Goal: Task Accomplishment & Management: Manage account settings

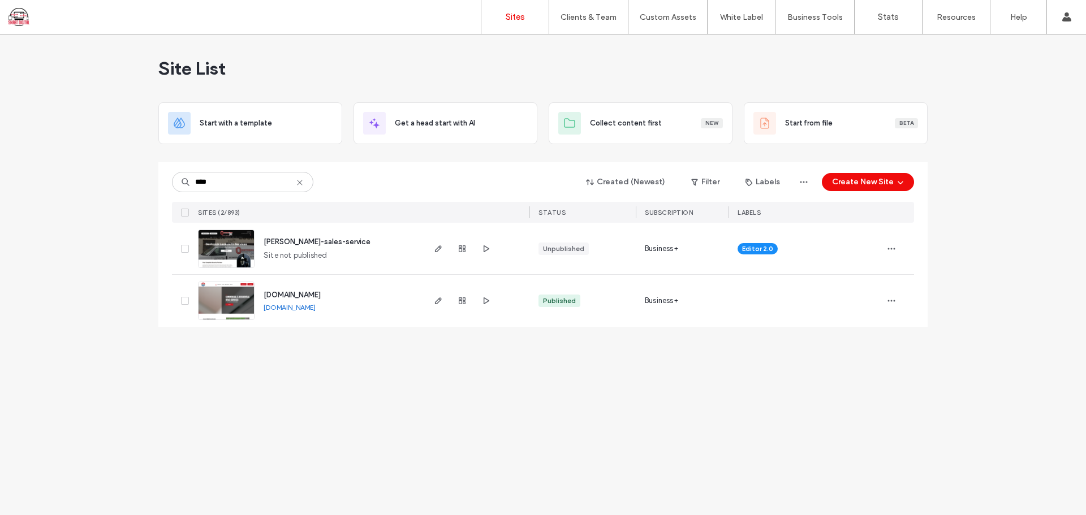
type input "****"
click at [336, 244] on span "[PERSON_NAME]-sales-service" at bounding box center [317, 242] width 107 height 8
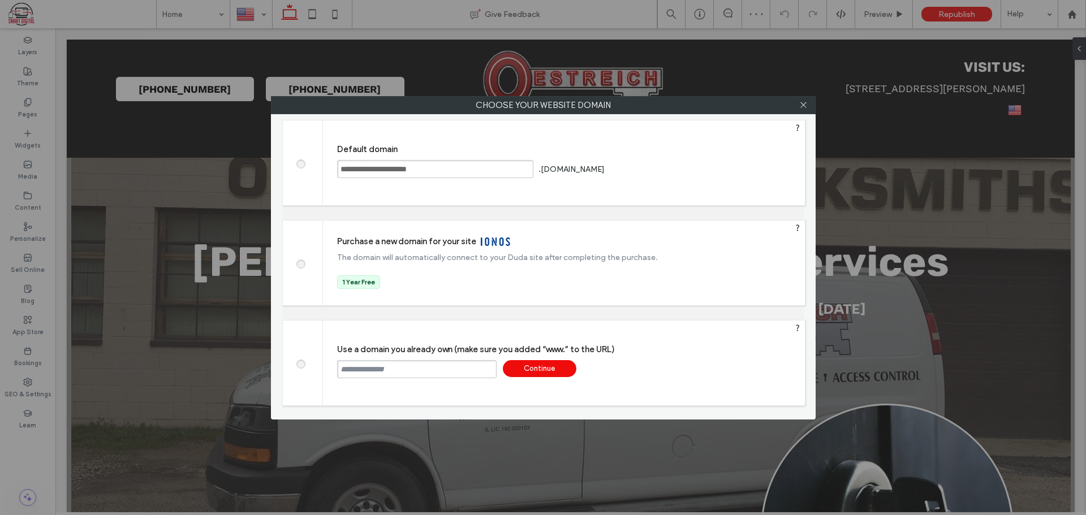
click at [397, 375] on input "text" at bounding box center [417, 369] width 160 height 18
paste input "**********"
type input "**********"
click at [566, 372] on div "Continue" at bounding box center [540, 368] width 74 height 17
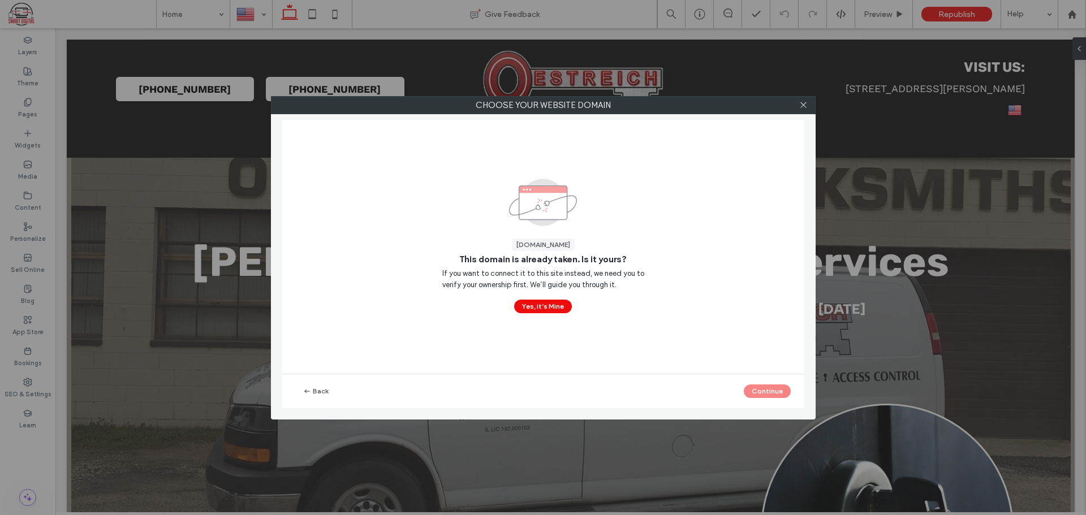
click at [560, 304] on button "Yes, it’s Mine" at bounding box center [543, 307] width 58 height 14
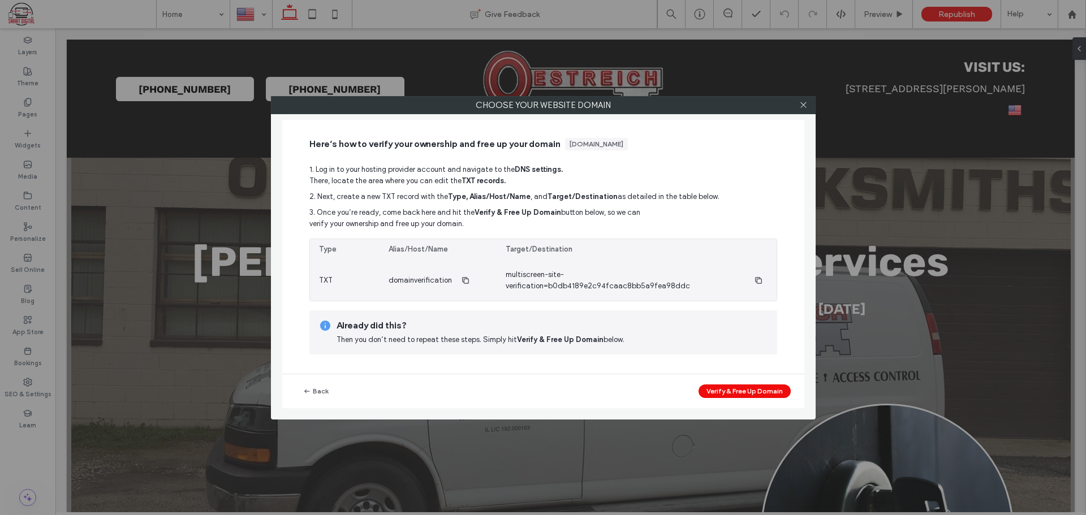
click at [466, 284] on icon "button" at bounding box center [465, 280] width 9 height 9
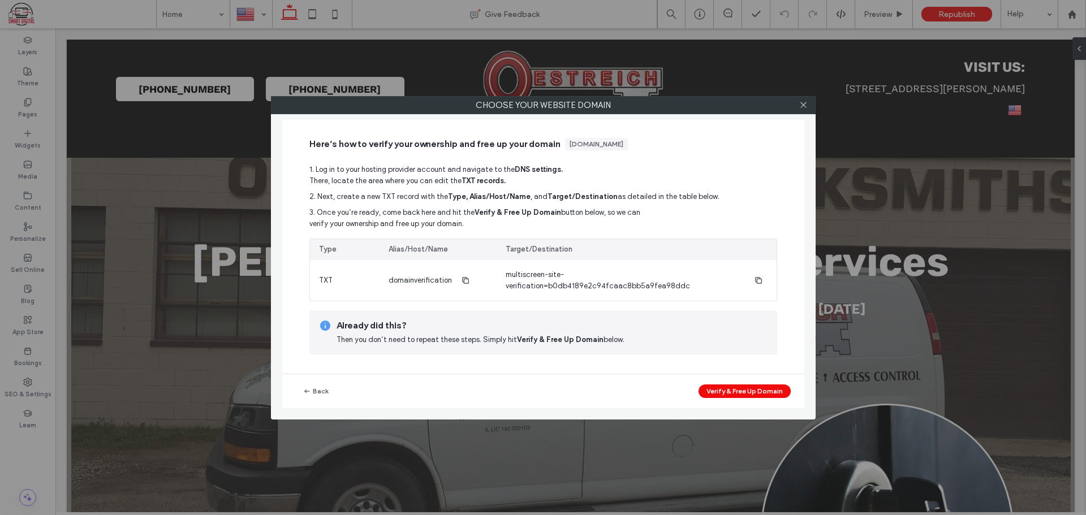
click at [730, 389] on button "Verify & Free Up Domain" at bounding box center [745, 392] width 92 height 14
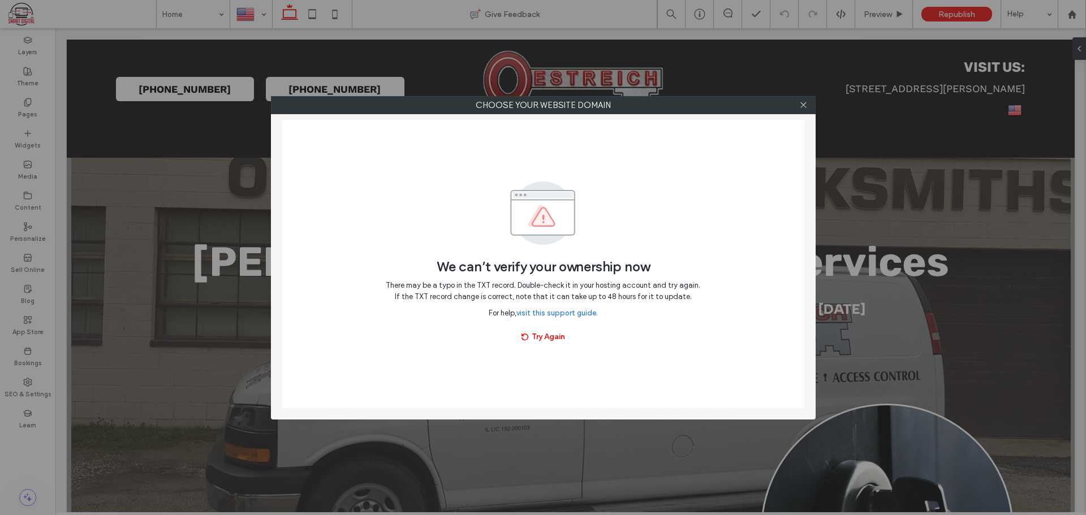
click at [555, 336] on button "Try Again" at bounding box center [544, 337] width 64 height 18
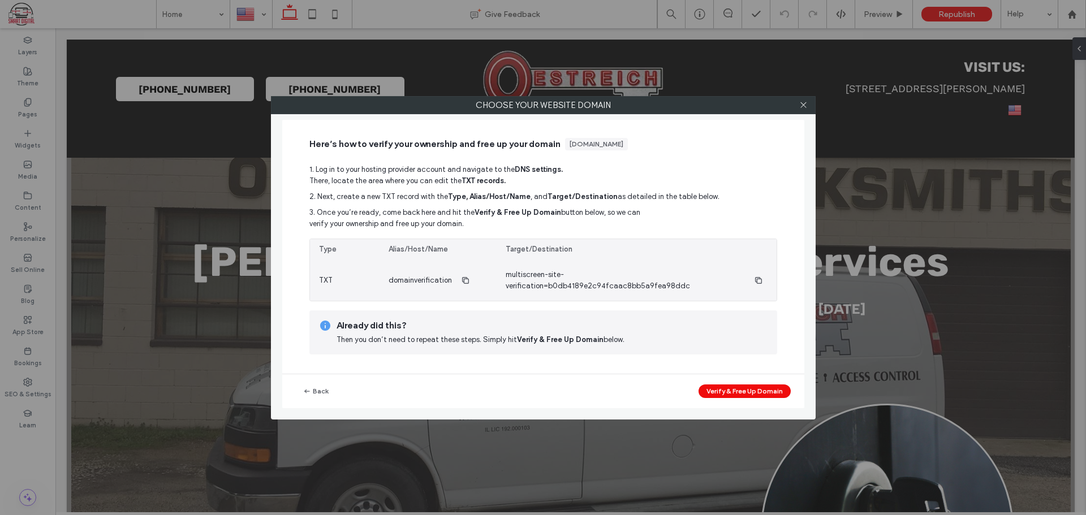
click at [757, 280] on span "button" at bounding box center [759, 281] width 18 height 18
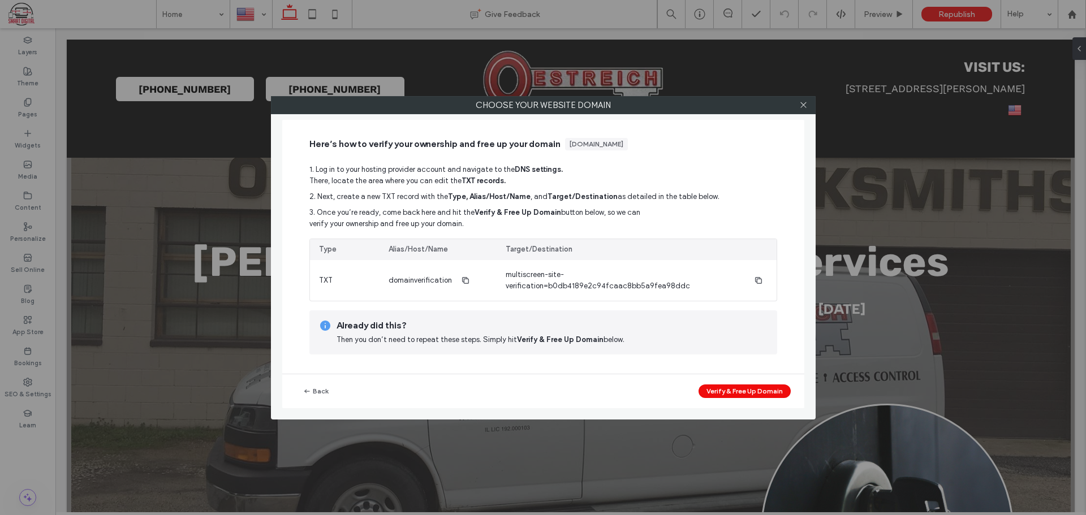
click at [754, 393] on button "Verify & Free Up Domain" at bounding box center [745, 392] width 92 height 14
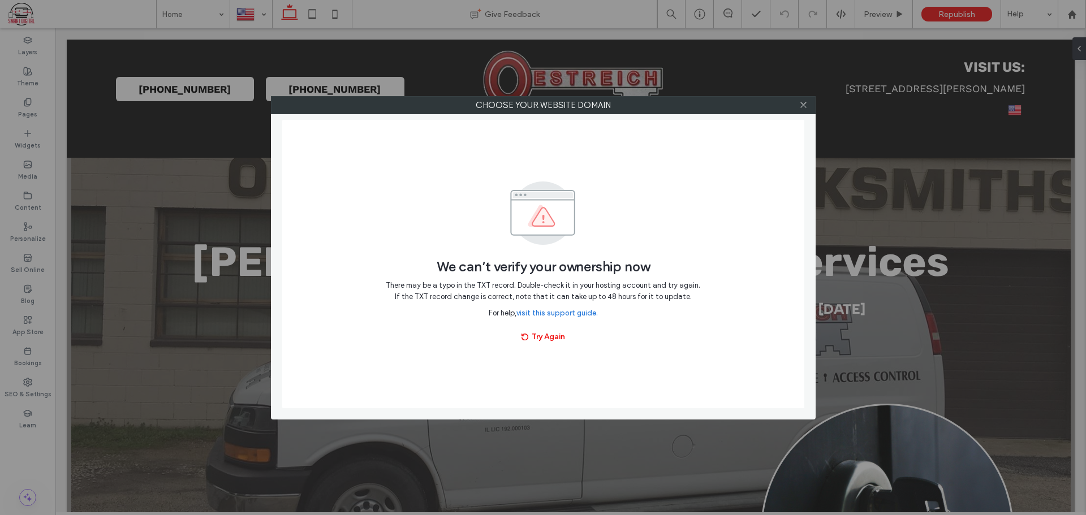
click at [529, 334] on span "button" at bounding box center [526, 337] width 11 height 17
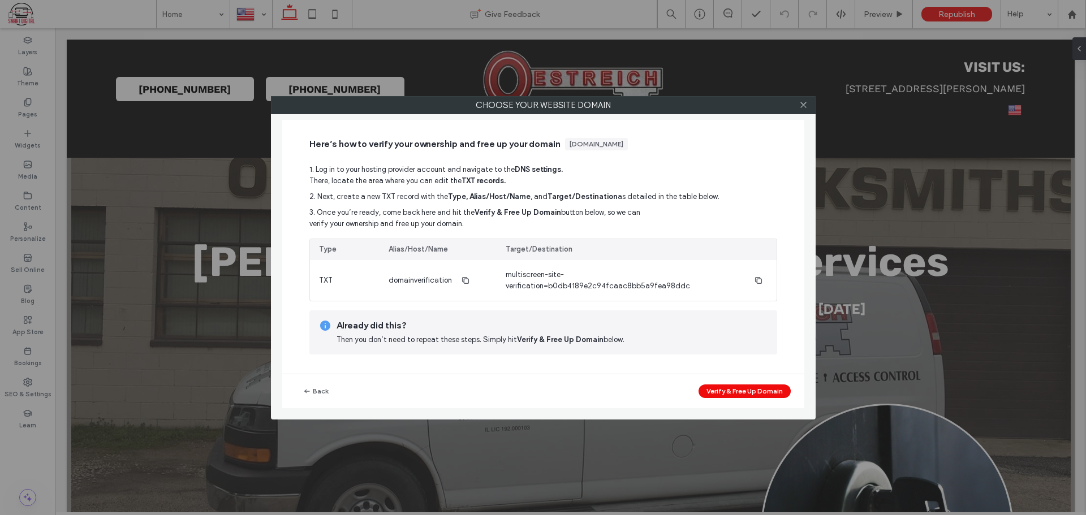
click at [741, 389] on button "Verify & Free Up Domain" at bounding box center [745, 392] width 92 height 14
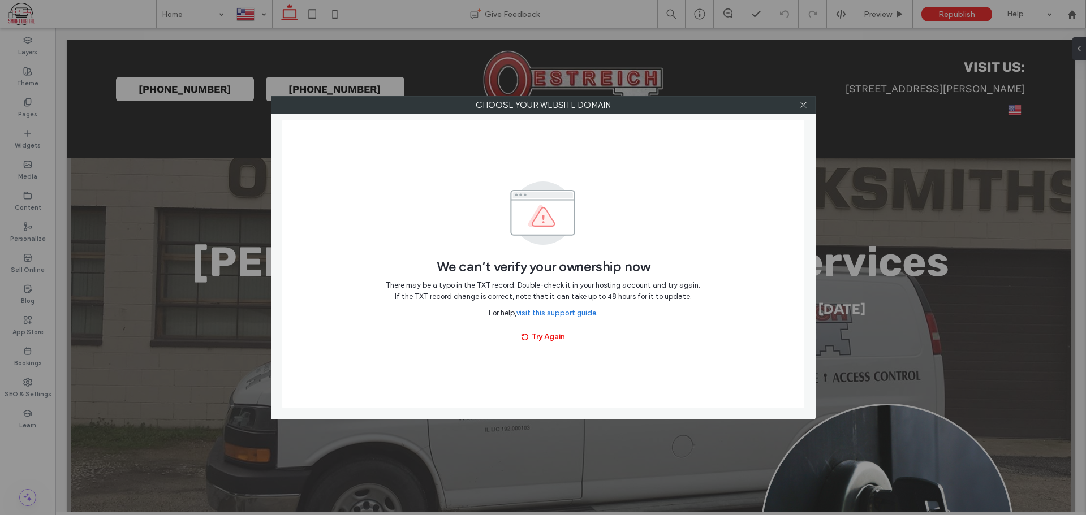
click at [548, 339] on button "Try Again" at bounding box center [544, 337] width 64 height 18
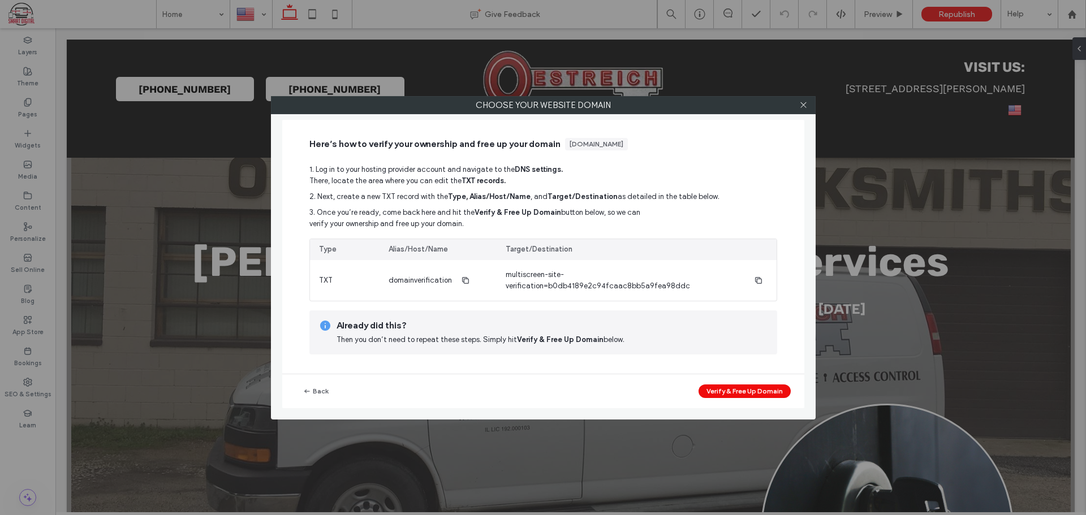
click at [741, 397] on button "Verify & Free Up Domain" at bounding box center [745, 392] width 92 height 14
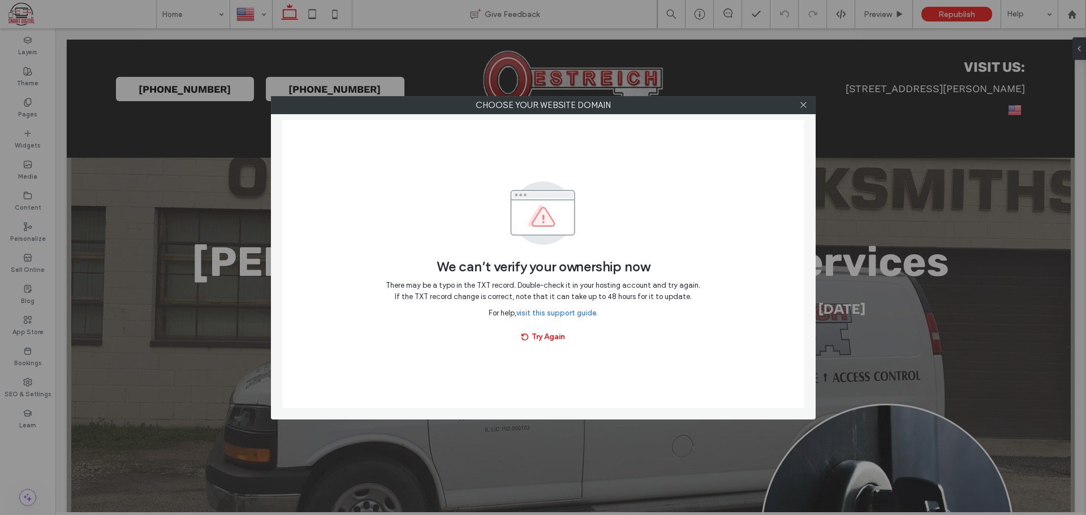
click at [543, 342] on button "Try Again" at bounding box center [544, 337] width 64 height 18
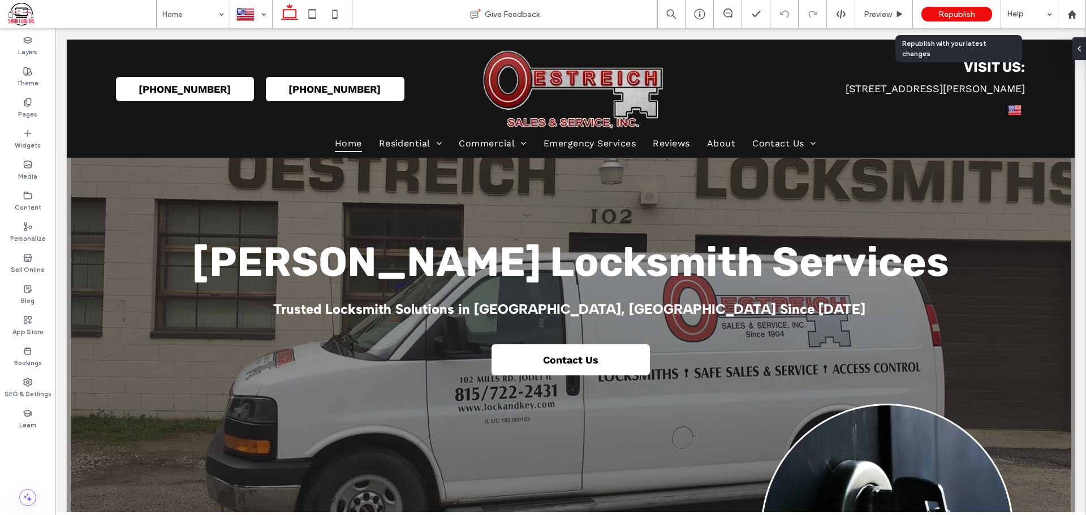
drag, startPoint x: 0, startPoint y: 0, endPoint x: 948, endPoint y: 16, distance: 948.4
click at [948, 16] on span "Republish" at bounding box center [957, 15] width 37 height 10
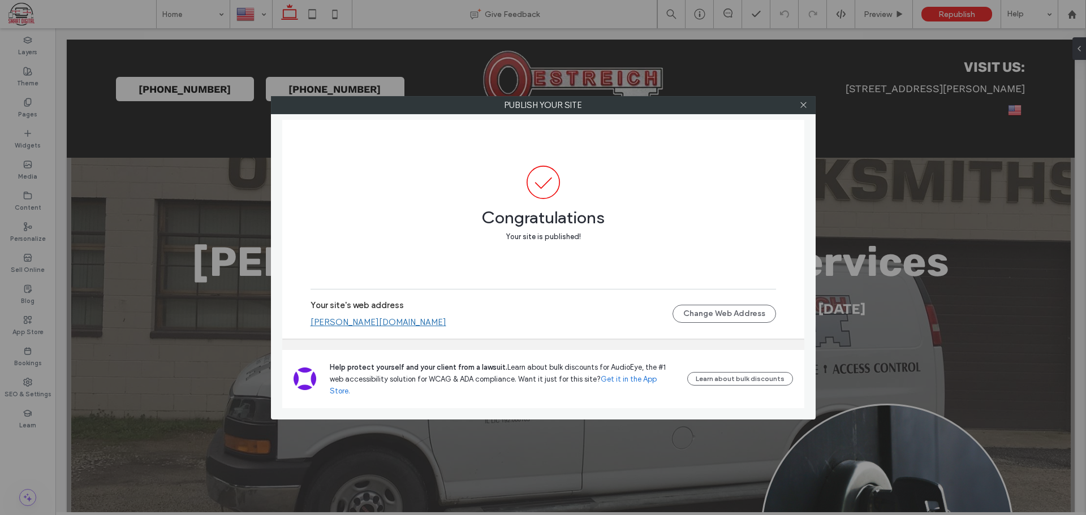
click at [692, 323] on button "Change Web Address" at bounding box center [725, 314] width 104 height 18
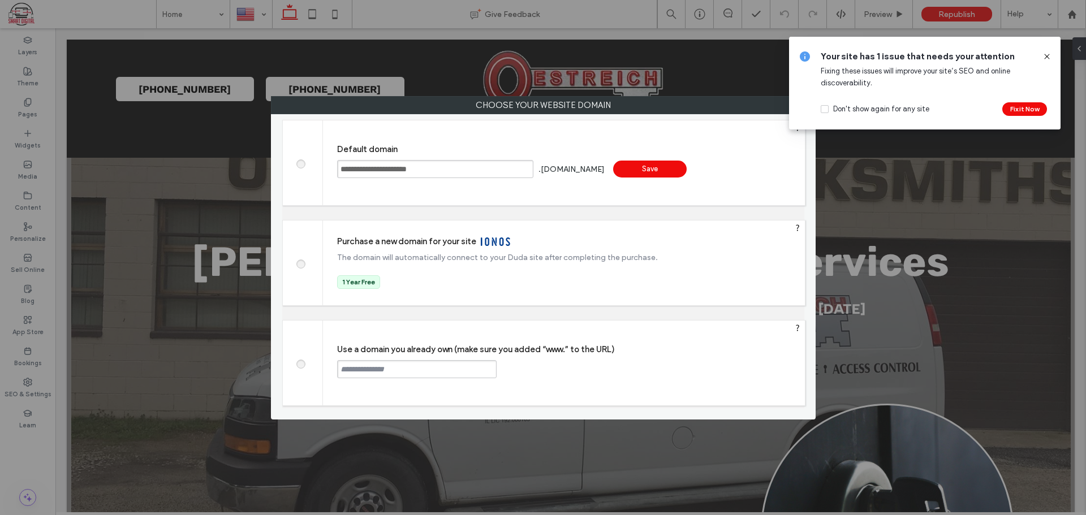
click at [445, 362] on input "text" at bounding box center [417, 369] width 160 height 18
type input "**********"
click at [536, 371] on div "Continue" at bounding box center [540, 368] width 74 height 17
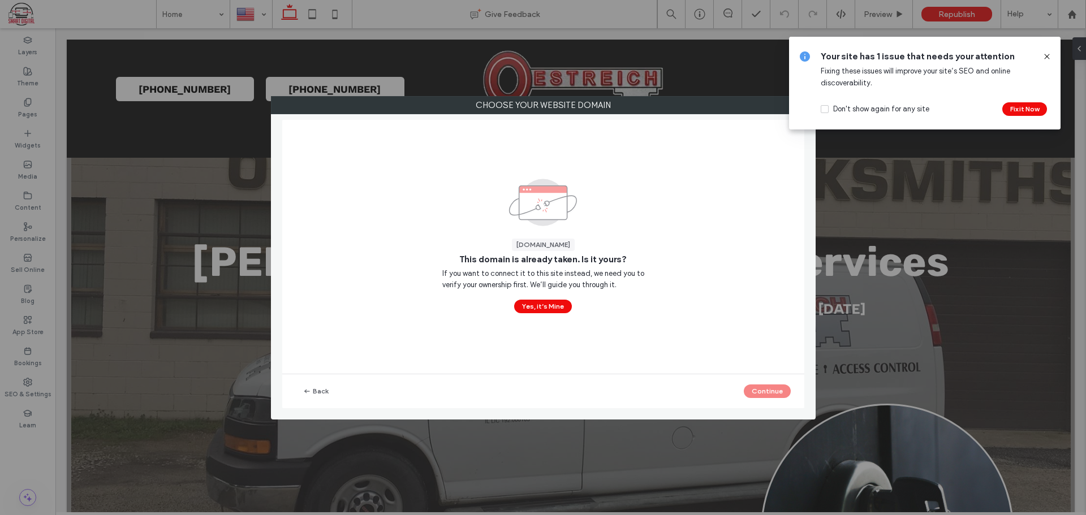
click at [552, 310] on button "Yes, it’s Mine" at bounding box center [543, 307] width 58 height 14
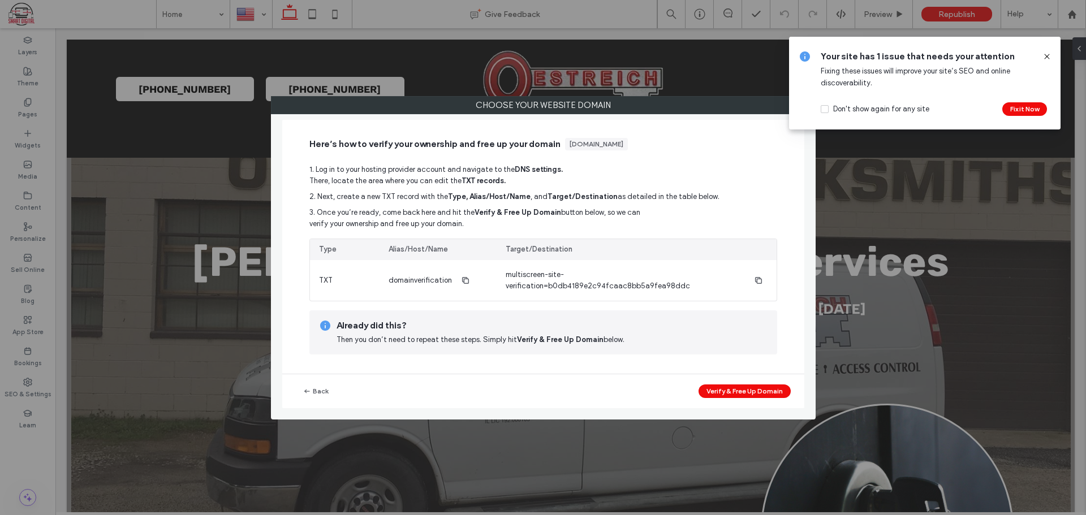
click at [711, 390] on button "Verify & Free Up Domain" at bounding box center [745, 392] width 92 height 14
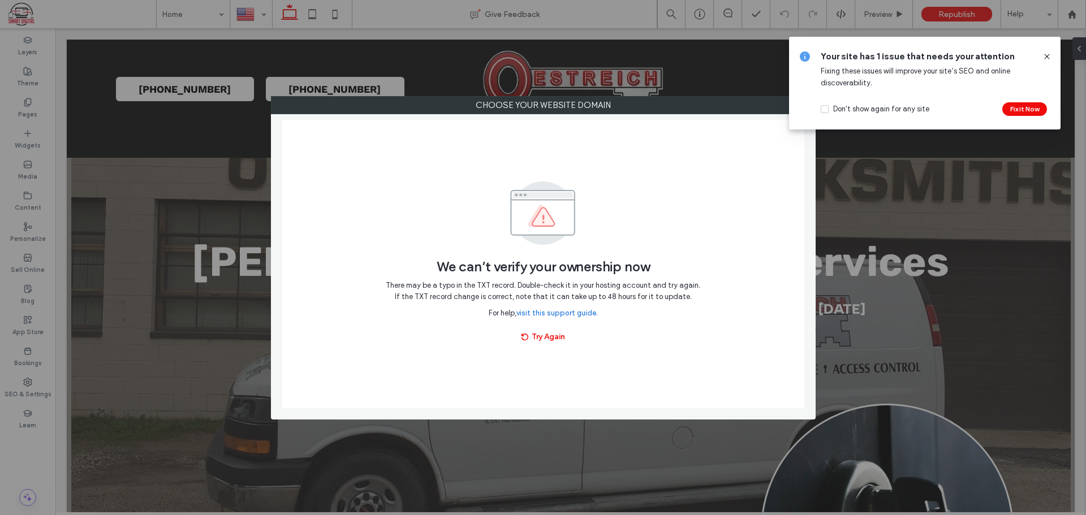
click at [537, 339] on button "Try Again" at bounding box center [544, 337] width 64 height 18
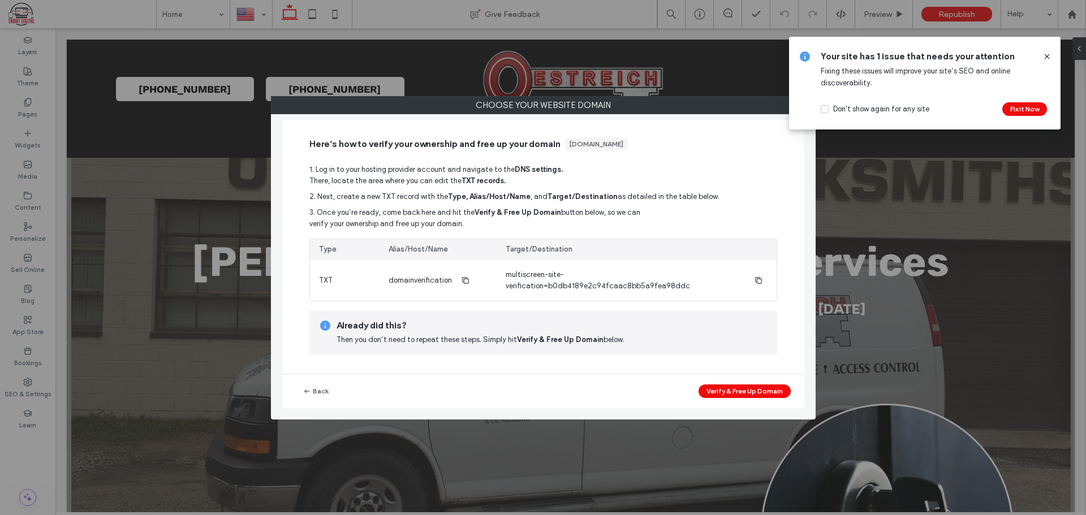
click at [717, 397] on button "Verify & Free Up Domain" at bounding box center [745, 392] width 92 height 14
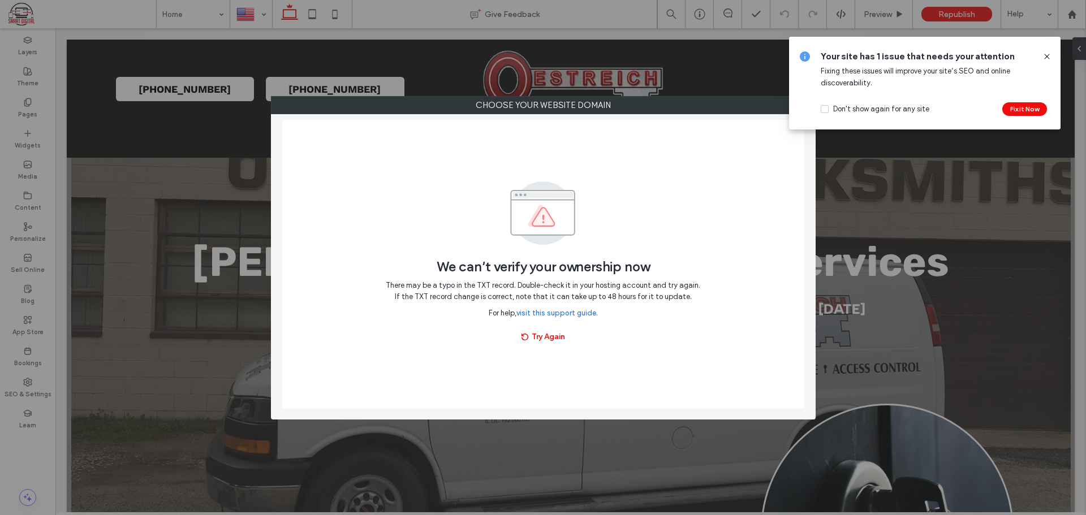
click at [551, 333] on button "Try Again" at bounding box center [544, 337] width 64 height 18
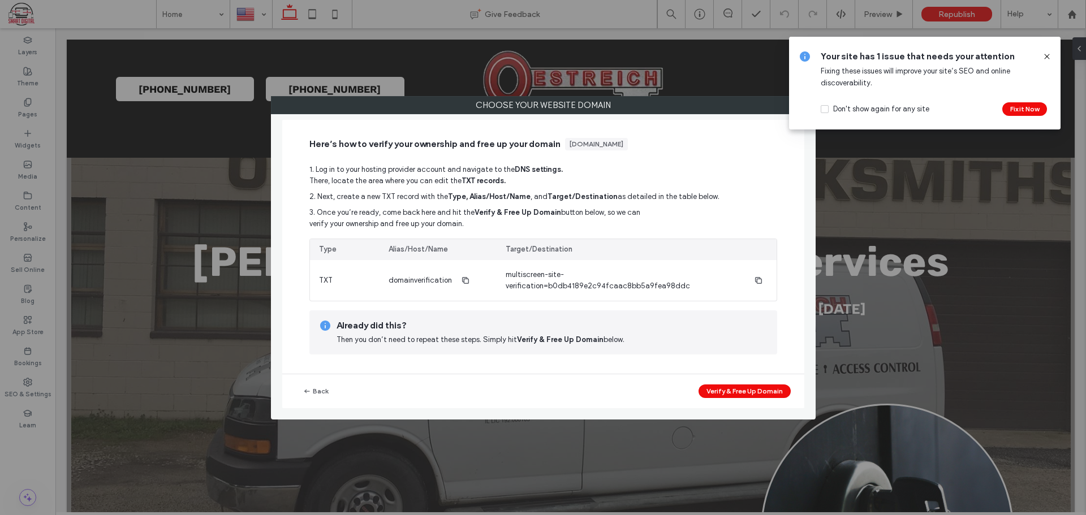
click at [729, 396] on button "Verify & Free Up Domain" at bounding box center [745, 392] width 92 height 14
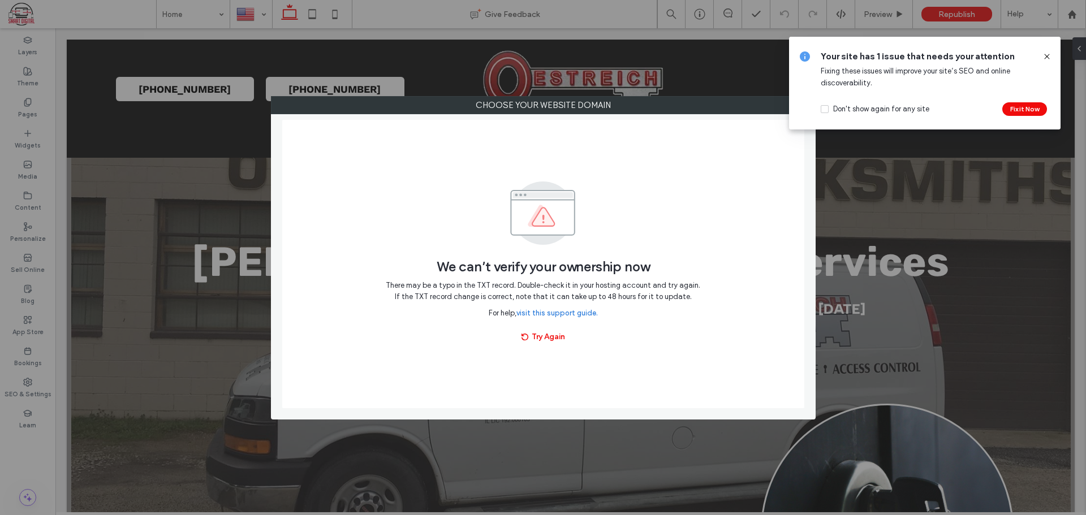
click at [558, 338] on button "Try Again" at bounding box center [544, 337] width 64 height 18
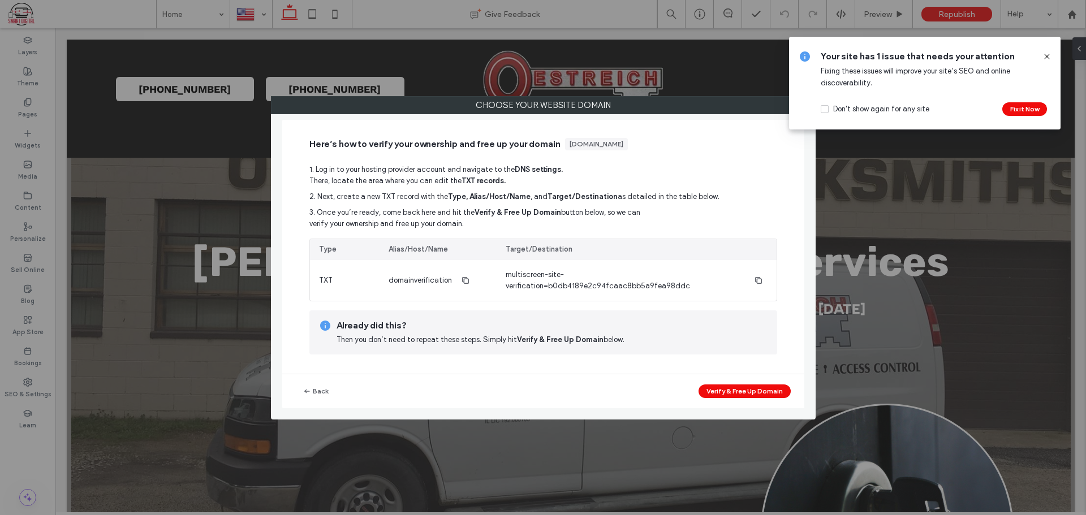
click at [715, 385] on button "Verify & Free Up Domain" at bounding box center [745, 392] width 92 height 14
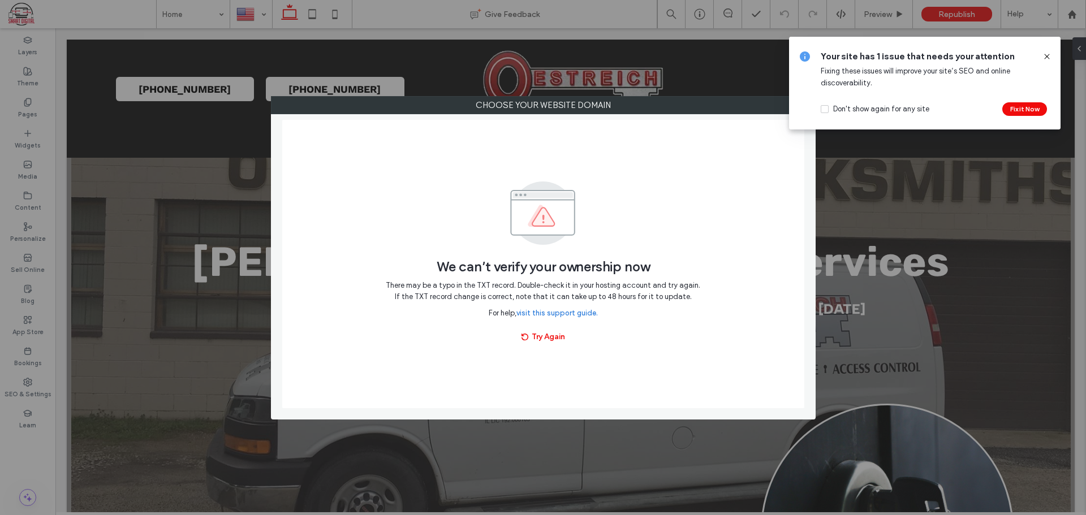
click at [566, 337] on button "Try Again" at bounding box center [544, 337] width 64 height 18
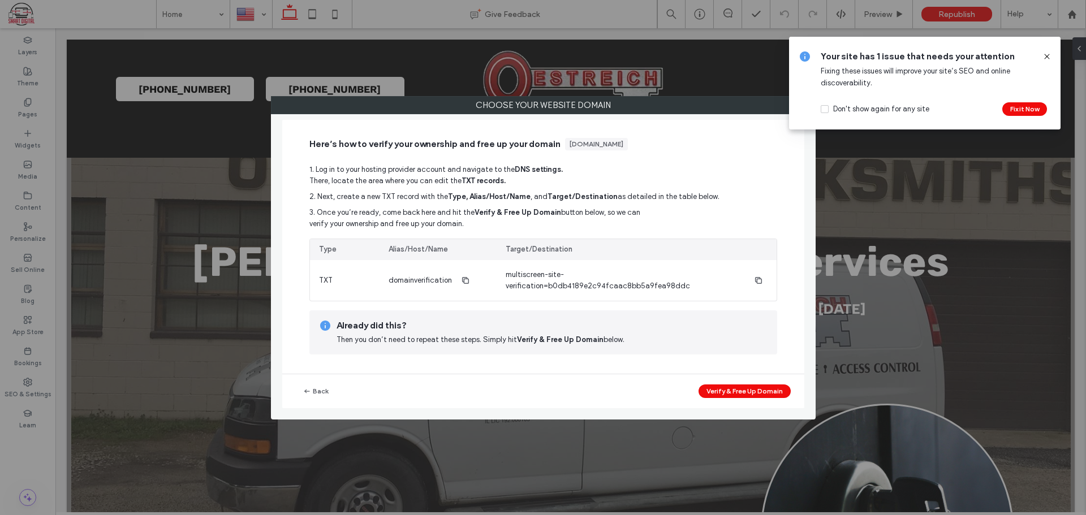
click at [1049, 57] on icon at bounding box center [1047, 56] width 9 height 9
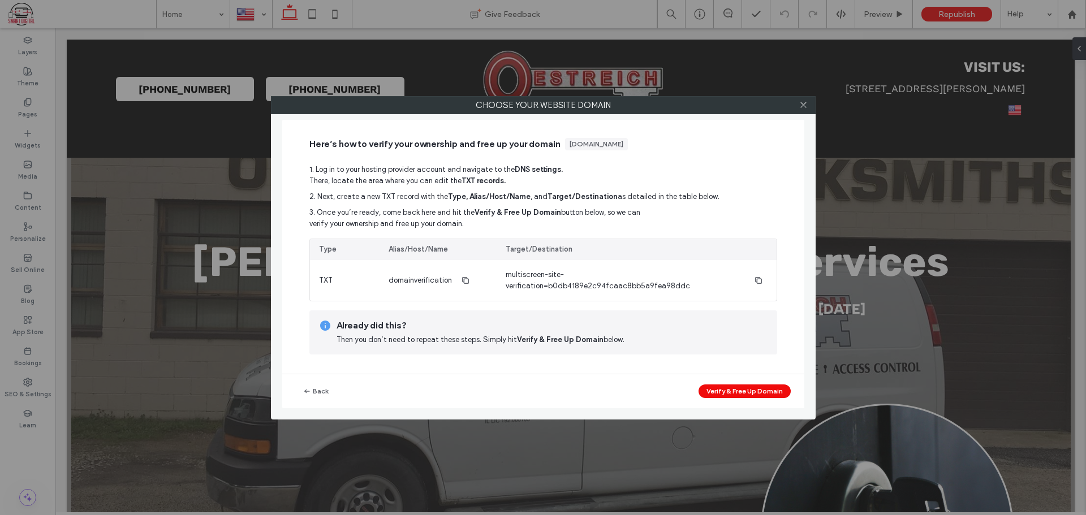
click at [772, 388] on button "Verify & Free Up Domain" at bounding box center [745, 392] width 92 height 14
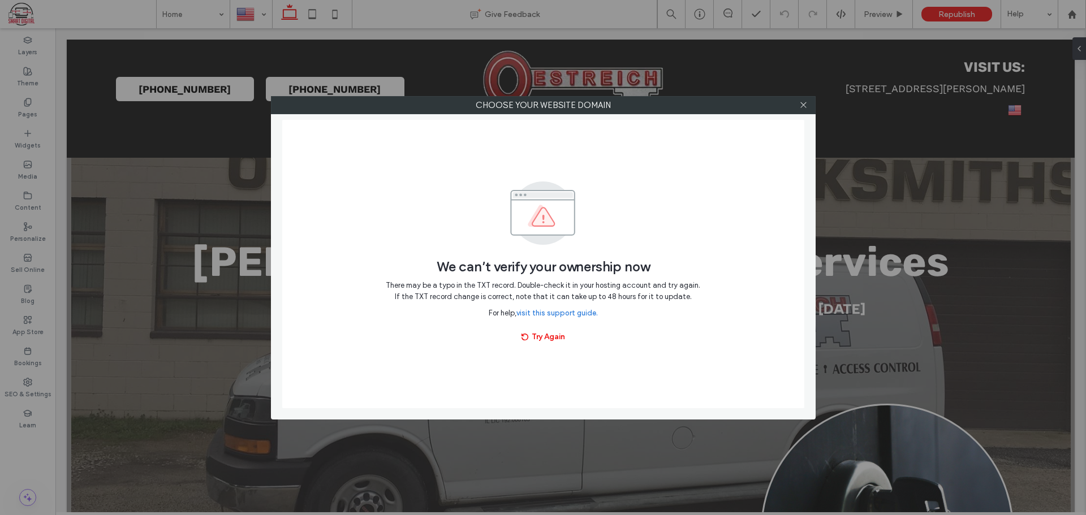
click at [558, 337] on button "Try Again" at bounding box center [544, 337] width 64 height 18
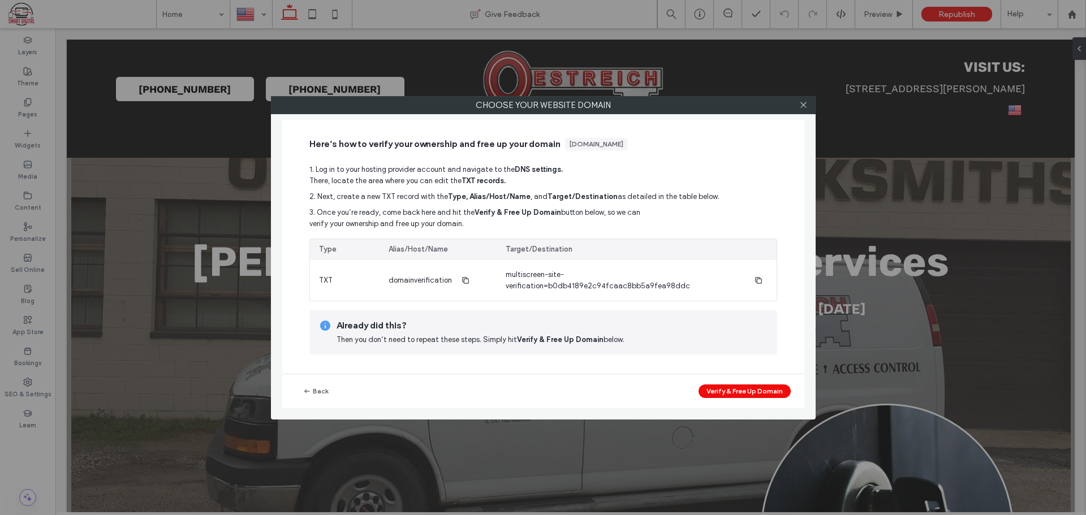
click at [801, 103] on icon at bounding box center [804, 105] width 8 height 8
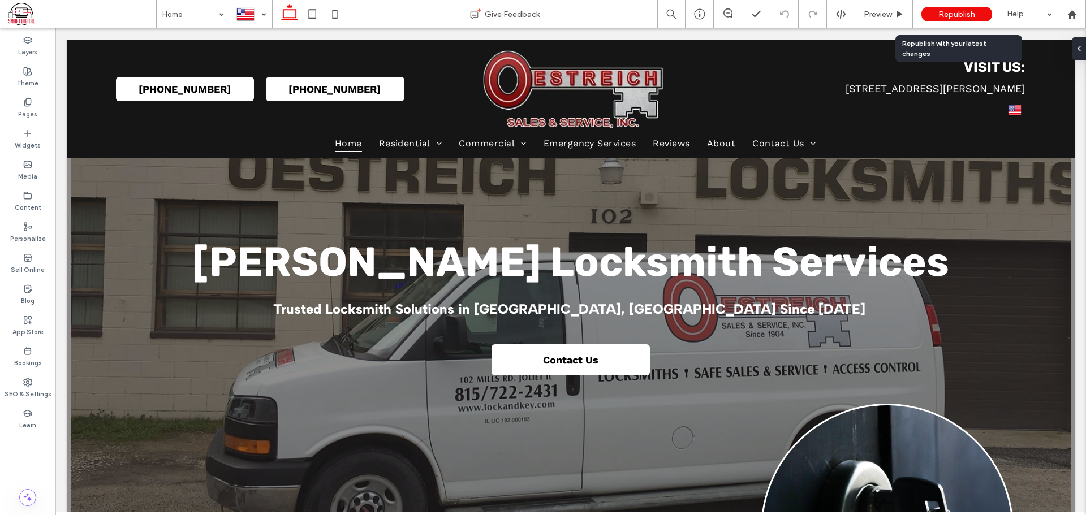
click at [945, 10] on span "Republish" at bounding box center [957, 15] width 37 height 10
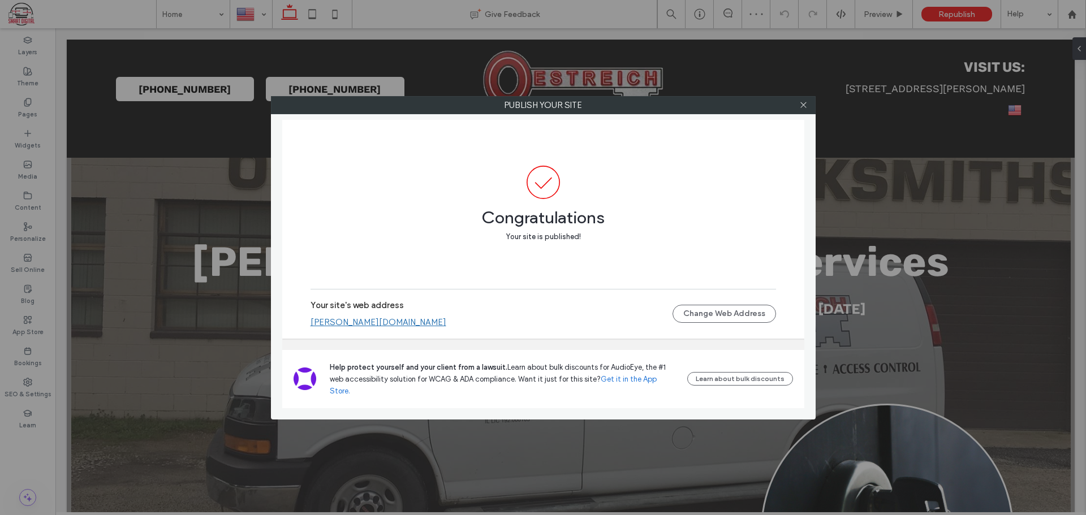
click at [713, 323] on button "Change Web Address" at bounding box center [725, 314] width 104 height 18
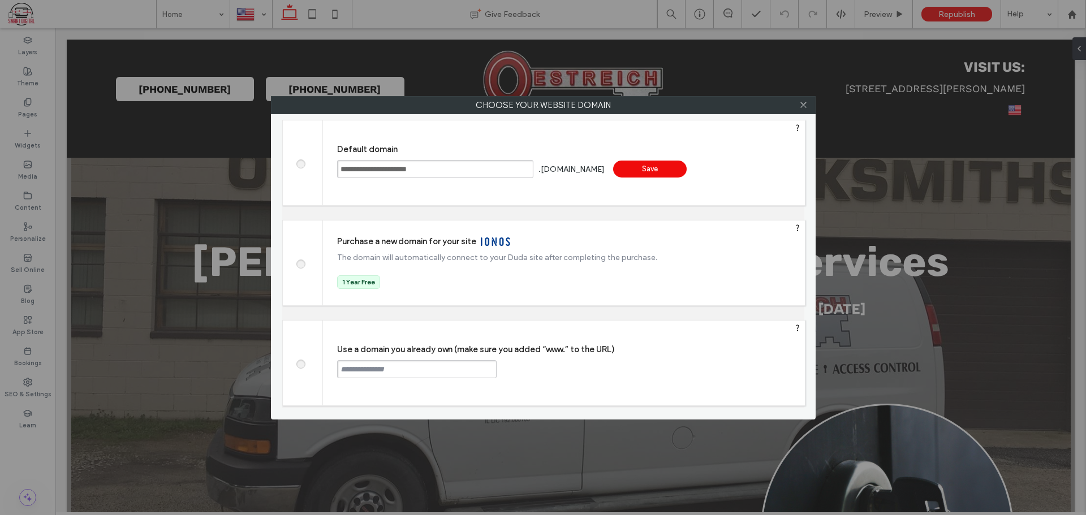
click at [416, 367] on input "text" at bounding box center [417, 369] width 160 height 18
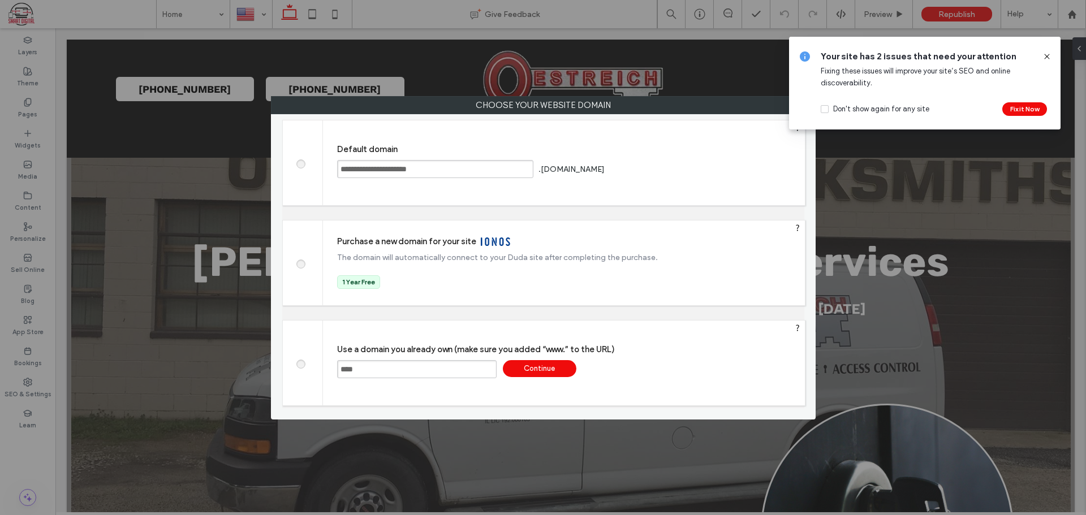
paste input "**********"
type input "**********"
click at [525, 368] on div "Continue" at bounding box center [540, 368] width 74 height 17
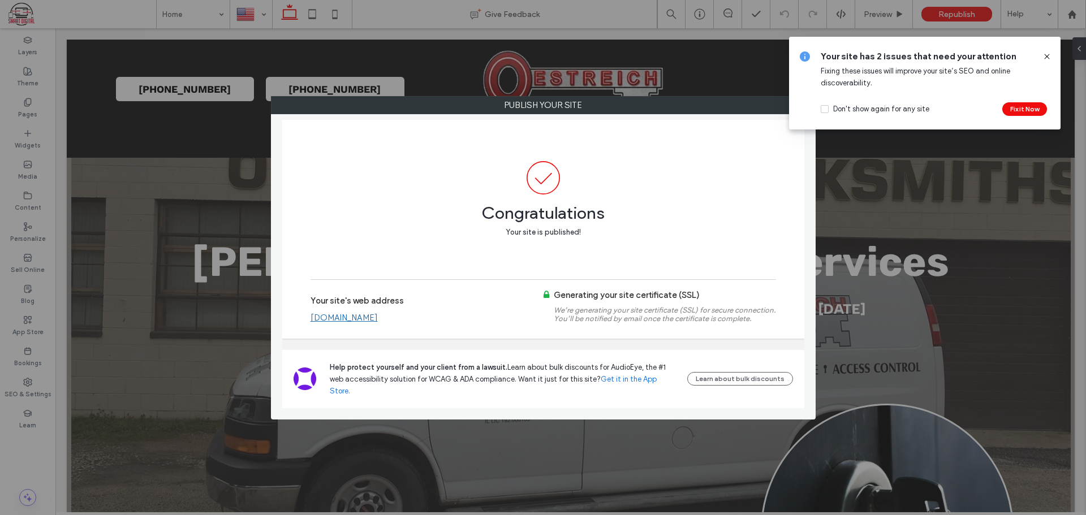
click at [1050, 51] on span at bounding box center [1047, 56] width 9 height 12
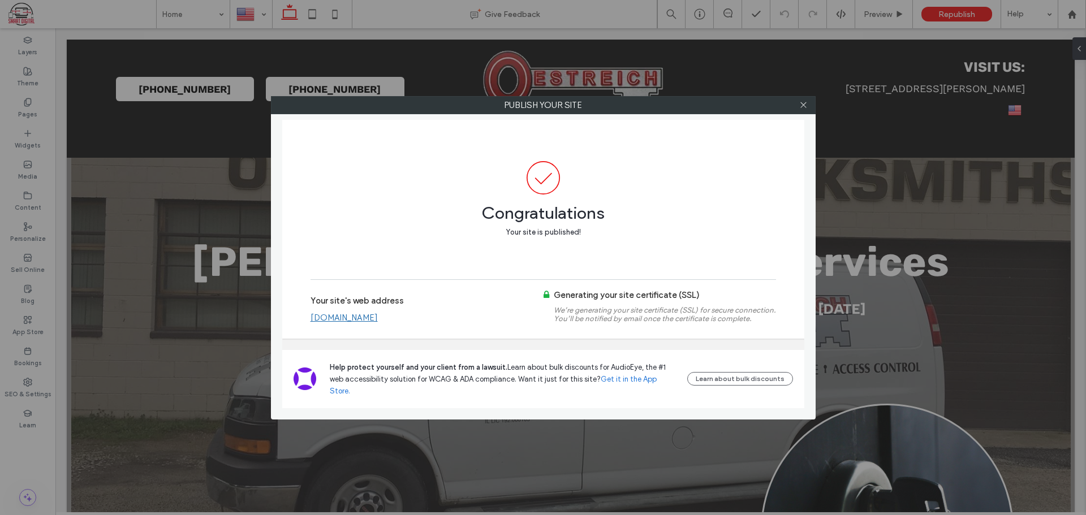
click at [805, 110] on span at bounding box center [804, 105] width 8 height 17
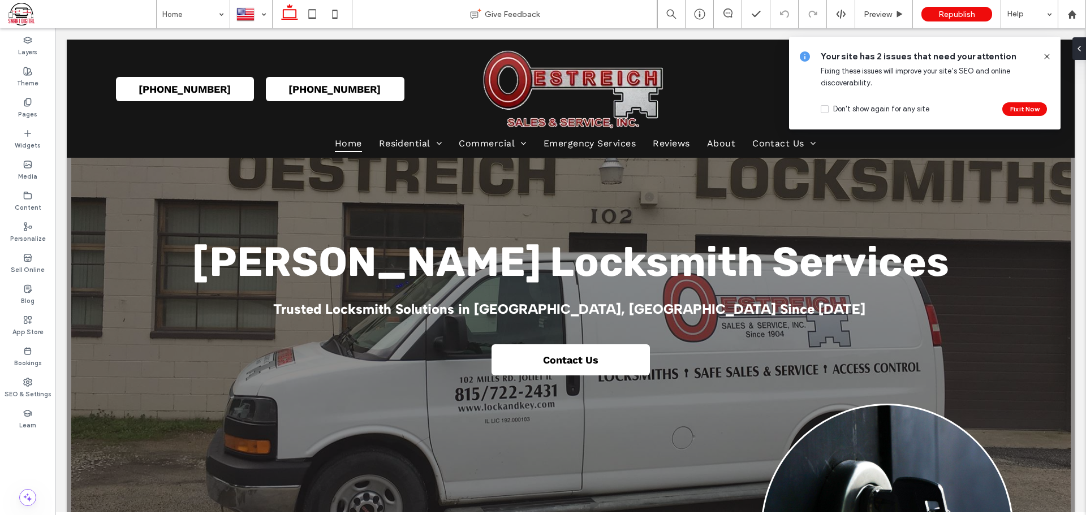
click at [38, 391] on label "SEO & Settings" at bounding box center [28, 393] width 47 height 12
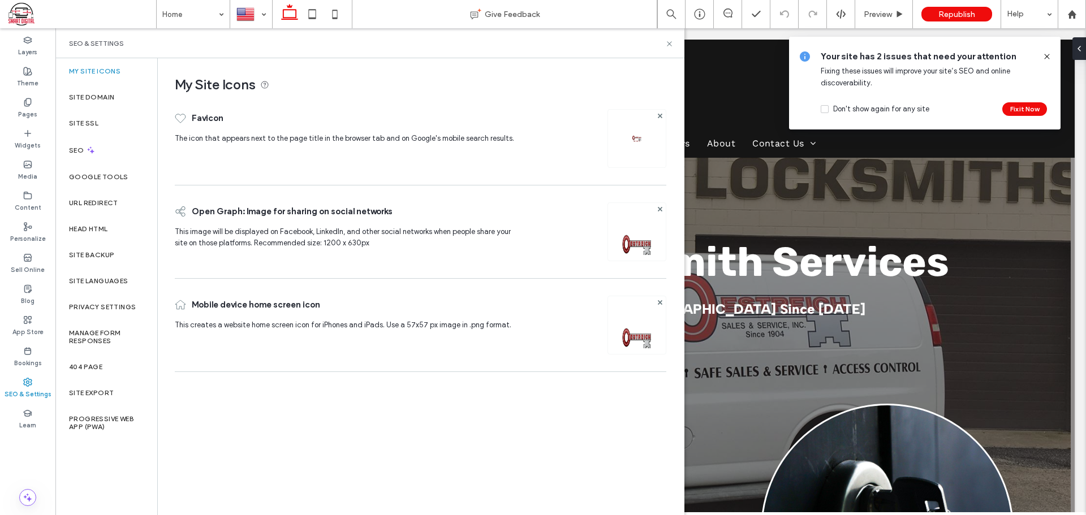
click at [89, 121] on label "Site SSL" at bounding box center [83, 123] width 29 height 8
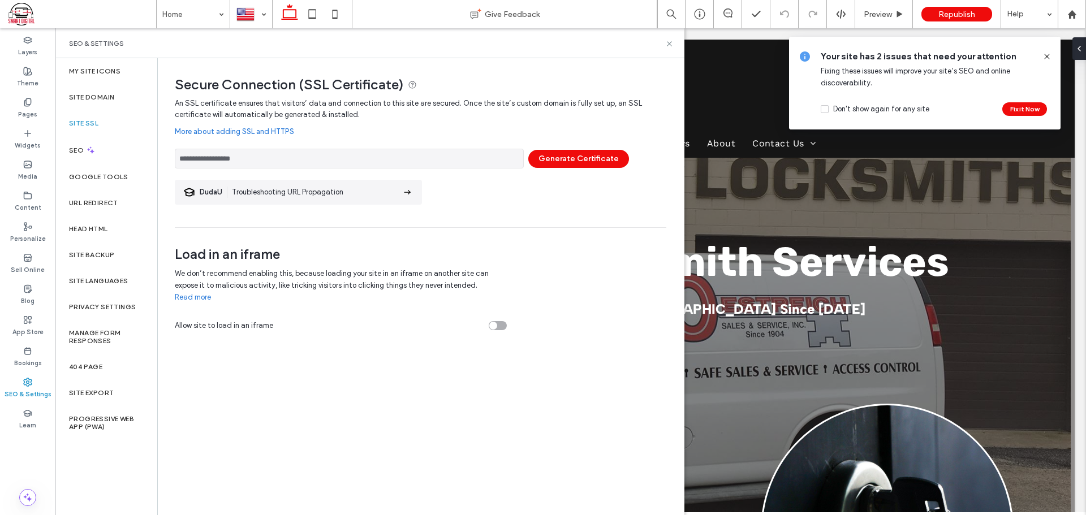
click at [588, 151] on button "Generate Certificate" at bounding box center [578, 159] width 101 height 18
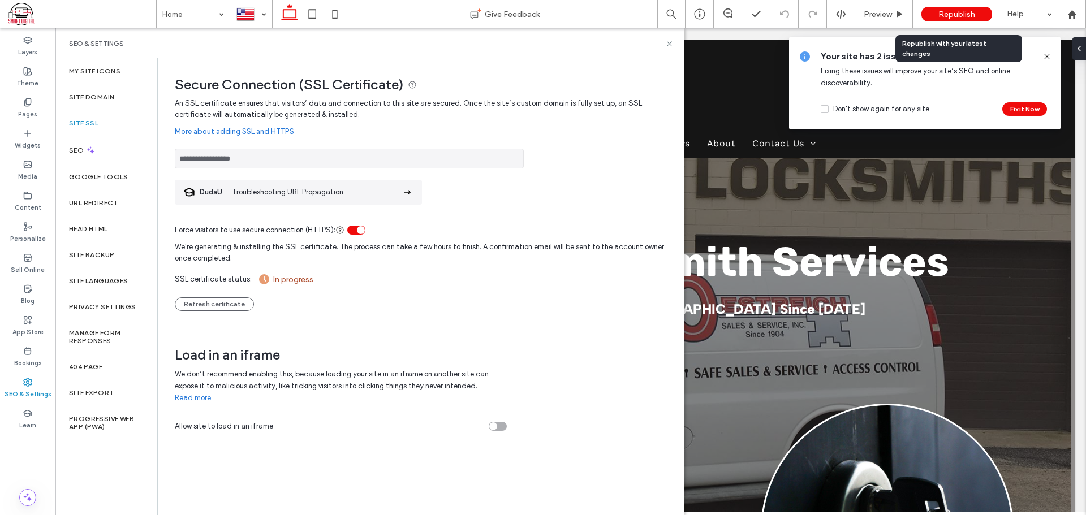
click at [956, 14] on span "Republish" at bounding box center [957, 15] width 37 height 10
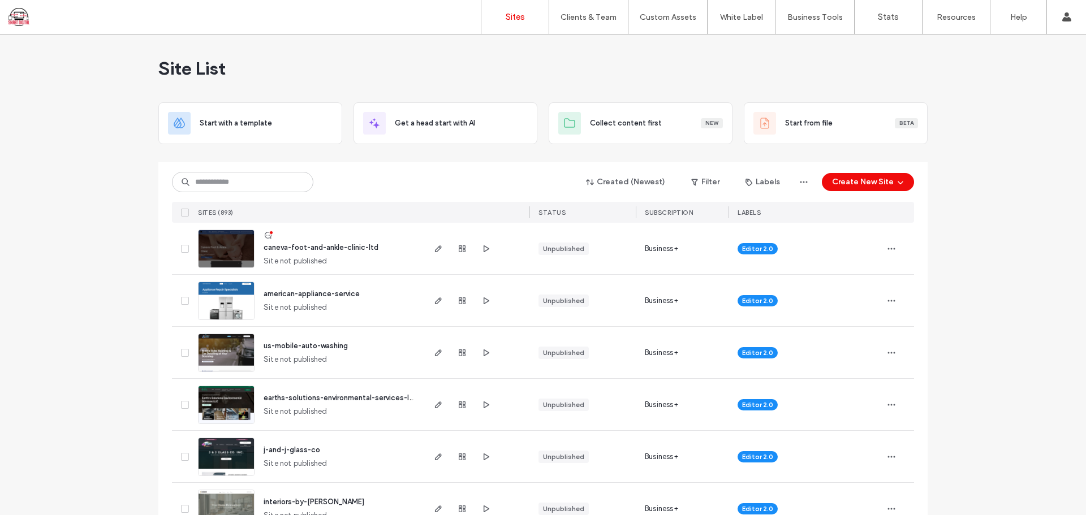
click at [981, 145] on label "Contact Support" at bounding box center [967, 141] width 60 height 8
